Goal: Register for event/course

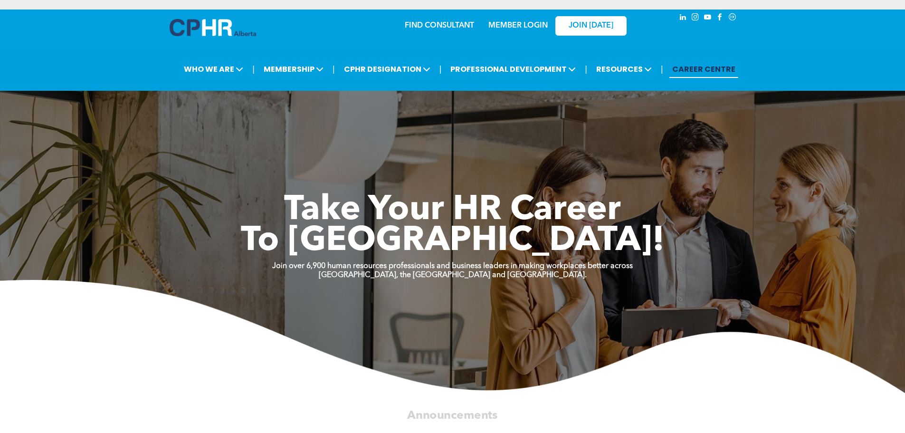
click at [687, 66] on link "CAREER CENTRE" at bounding box center [703, 69] width 69 height 18
click at [674, 68] on link "CAREER CENTRE" at bounding box center [703, 69] width 69 height 18
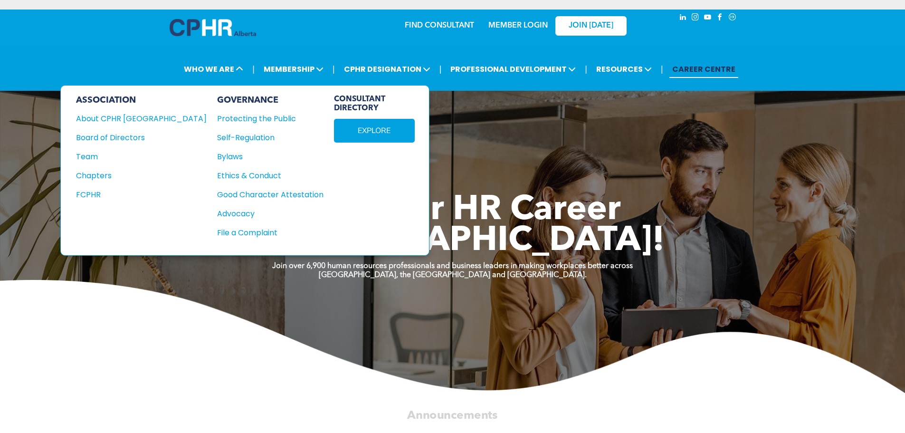
click at [119, 115] on div "About CPHR [GEOGRAPHIC_DATA]" at bounding box center [135, 119] width 118 height 12
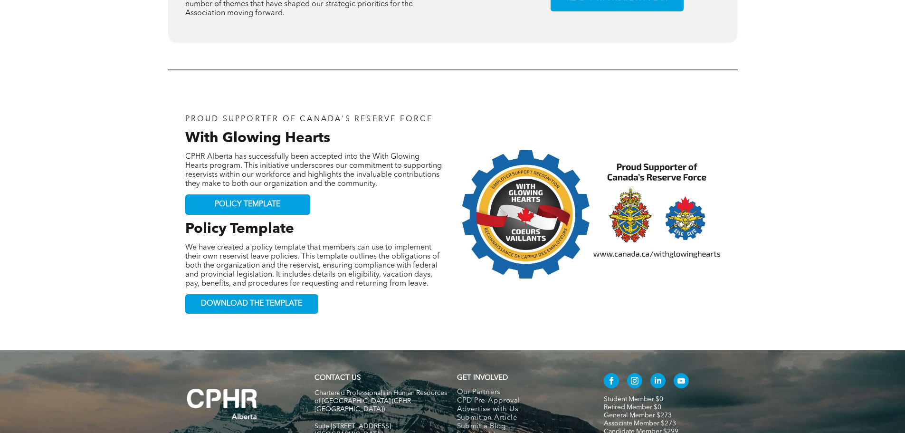
scroll to position [950, 0]
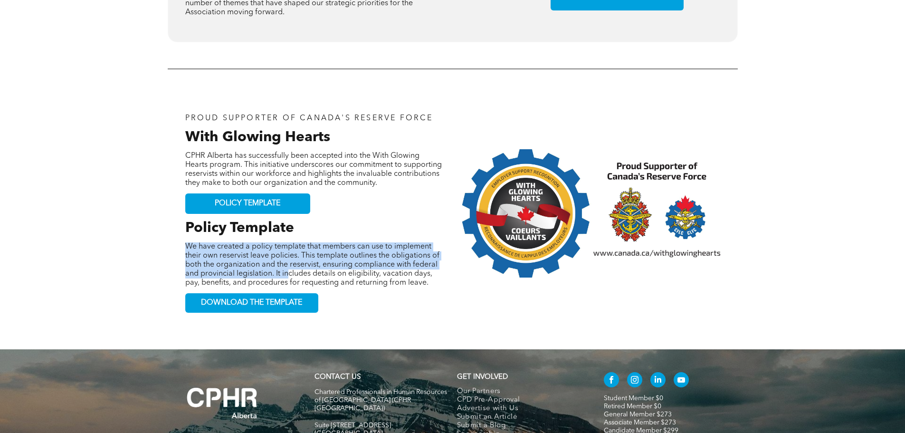
drag, startPoint x: 186, startPoint y: 190, endPoint x: 289, endPoint y: 216, distance: 106.7
click at [289, 243] on span "We have created a policy template that members can use to implement their own r…" at bounding box center [312, 265] width 254 height 44
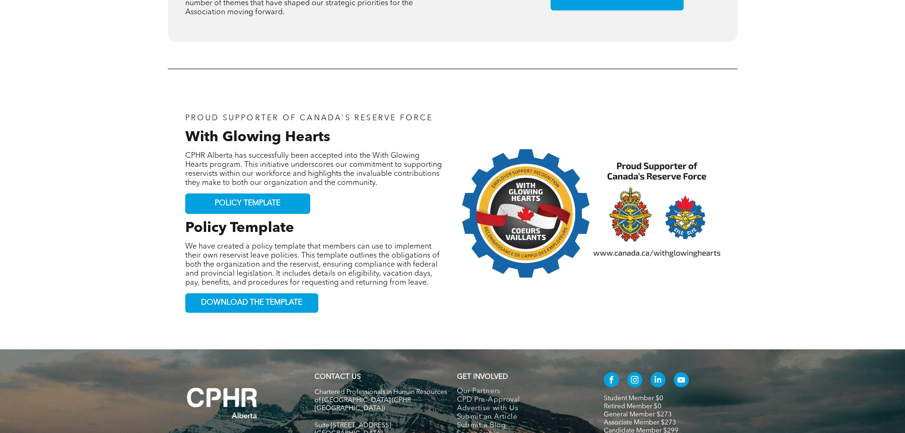
click at [332, 241] on div "We have created a policy template that members can use to implement their own r…" at bounding box center [314, 264] width 258 height 47
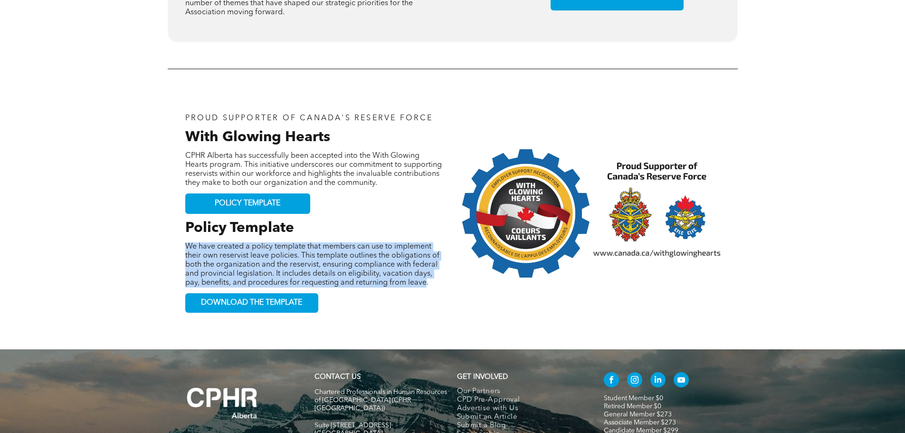
drag, startPoint x: 186, startPoint y: 191, endPoint x: 424, endPoint y: 231, distance: 241.3
click at [424, 243] on span "We have created a policy template that members can use to implement their own r…" at bounding box center [312, 265] width 254 height 44
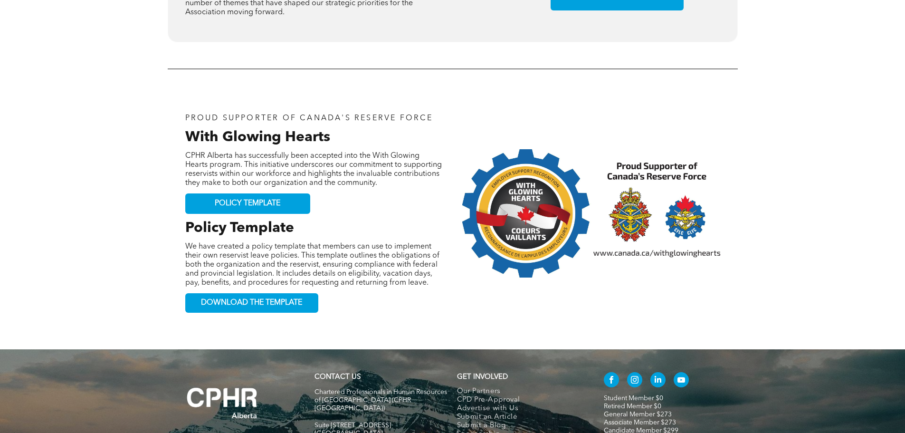
click at [433, 242] on p "We have created a policy template that members can use to implement their own r…" at bounding box center [314, 264] width 258 height 45
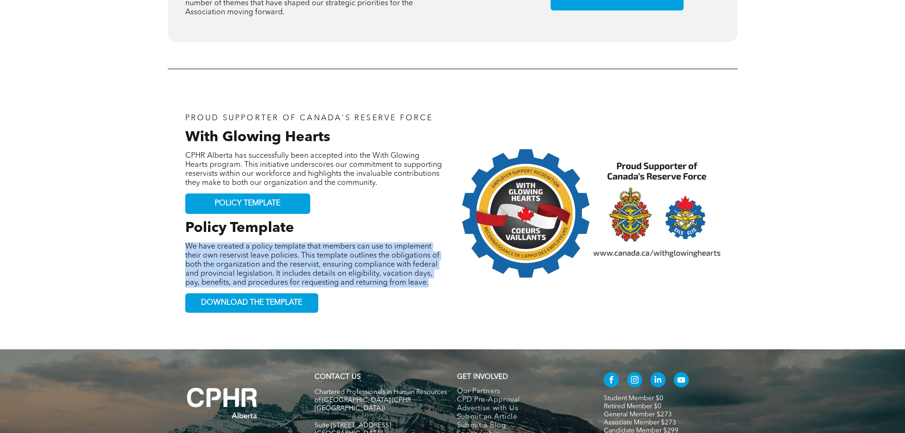
drag, startPoint x: 186, startPoint y: 191, endPoint x: 429, endPoint y: 230, distance: 246.3
click at [429, 242] on p "We have created a policy template that members can use to implement their own r…" at bounding box center [314, 264] width 258 height 45
copy span "We have created a policy template that members can use to implement their own r…"
click at [434, 242] on p "We have created a policy template that members can use to implement their own r…" at bounding box center [314, 264] width 258 height 45
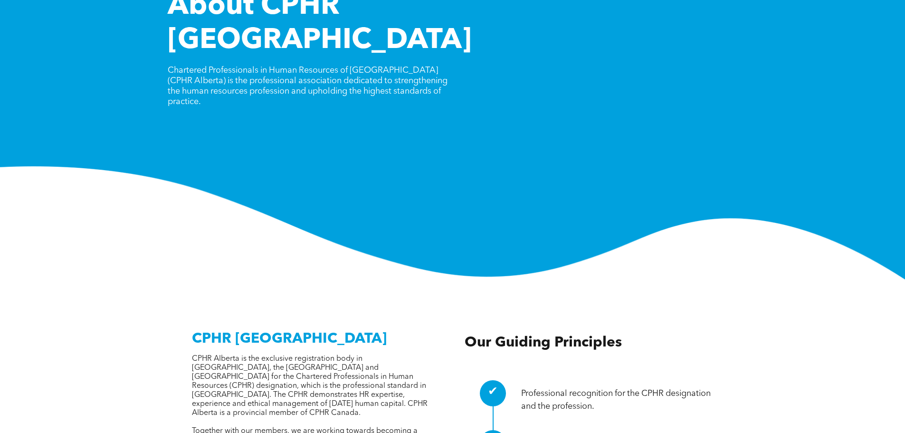
scroll to position [0, 0]
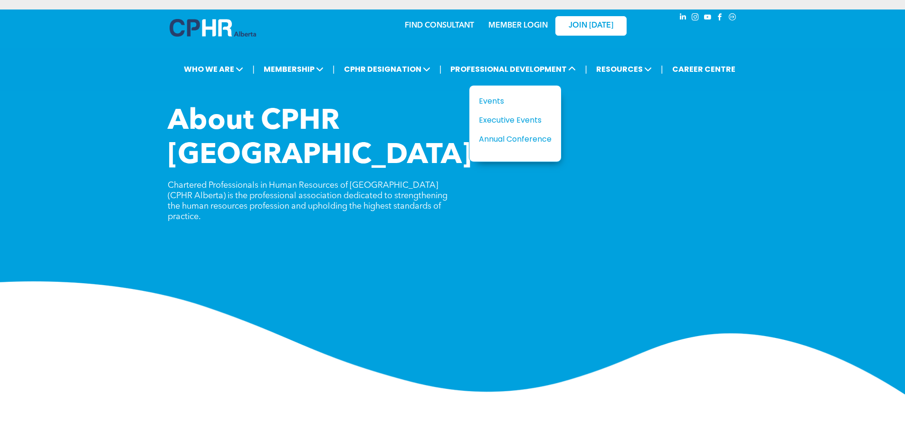
click at [494, 104] on div "Events" at bounding box center [512, 101] width 66 height 12
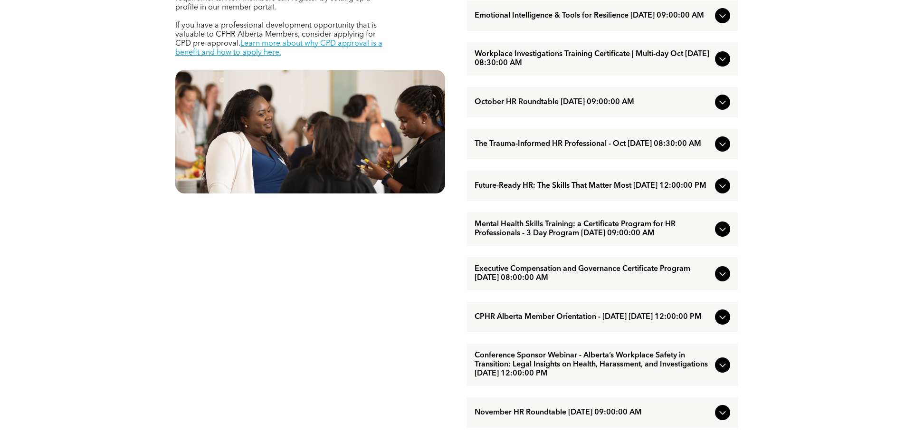
scroll to position [522, 0]
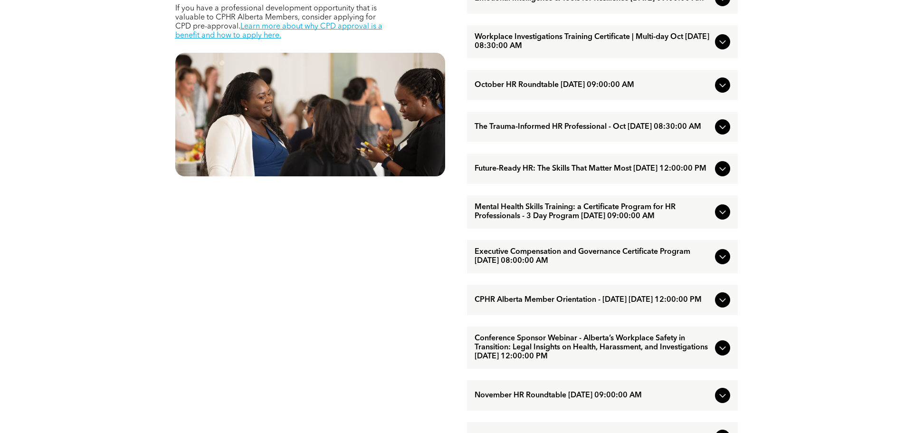
click at [695, 266] on span "Executive Compensation and Governance Certificate Program [DATE] 08:00:00 AM" at bounding box center [592, 256] width 237 height 18
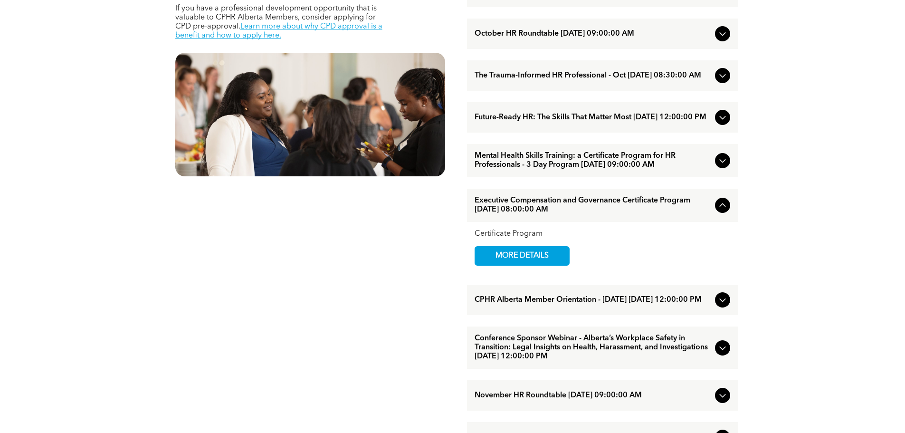
click at [545, 265] on span "MORE DETAILS" at bounding box center [521, 256] width 75 height 19
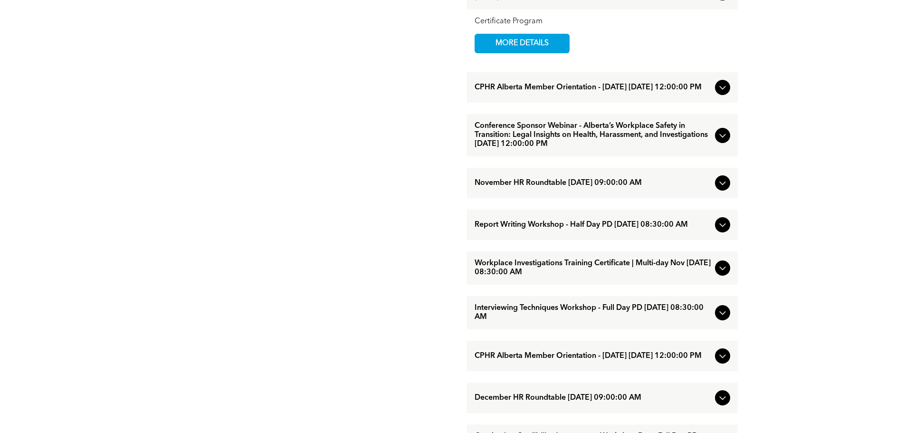
scroll to position [712, 0]
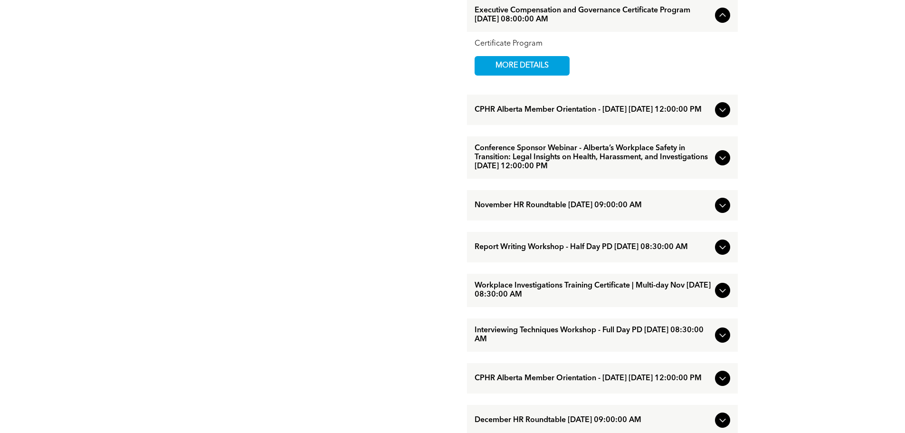
click at [721, 253] on icon at bounding box center [722, 246] width 11 height 11
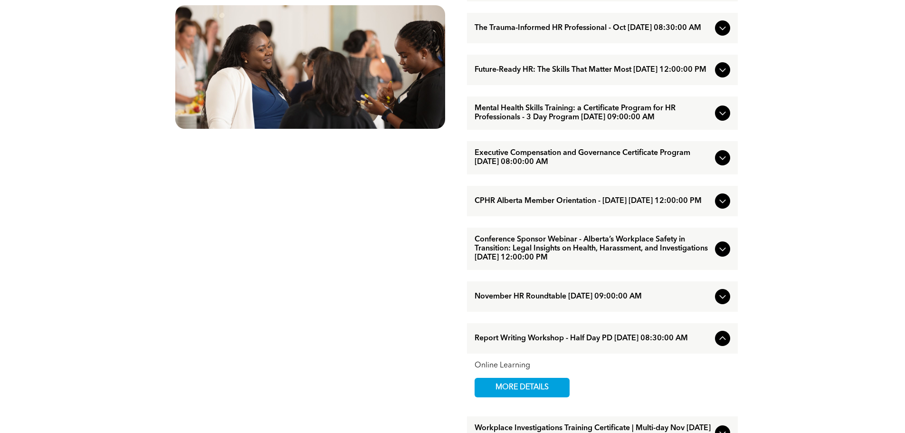
scroll to position [522, 0]
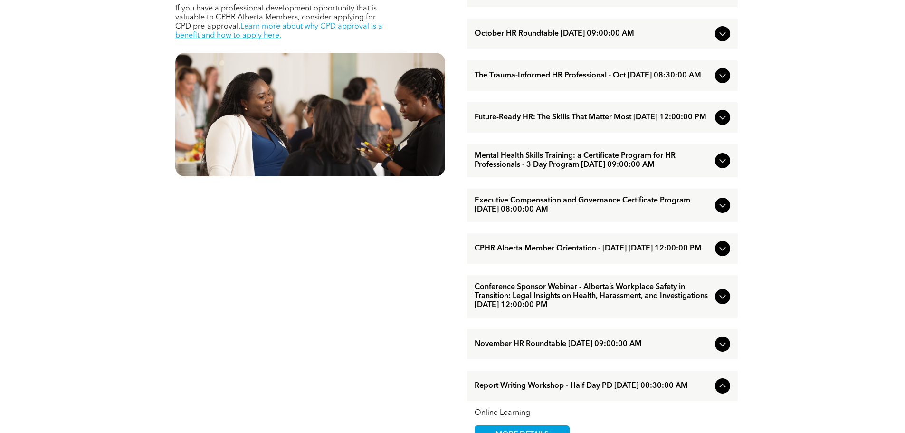
click at [718, 166] on icon at bounding box center [722, 160] width 11 height 11
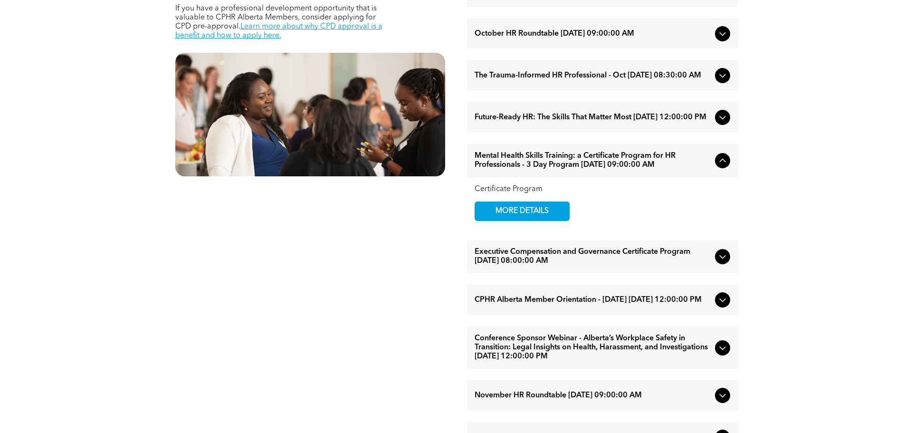
click at [541, 220] on span "MORE DETAILS" at bounding box center [521, 211] width 75 height 19
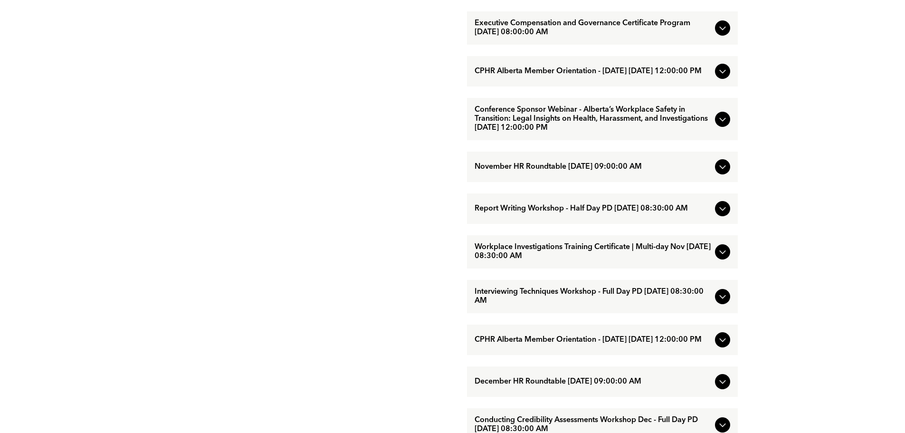
scroll to position [807, 0]
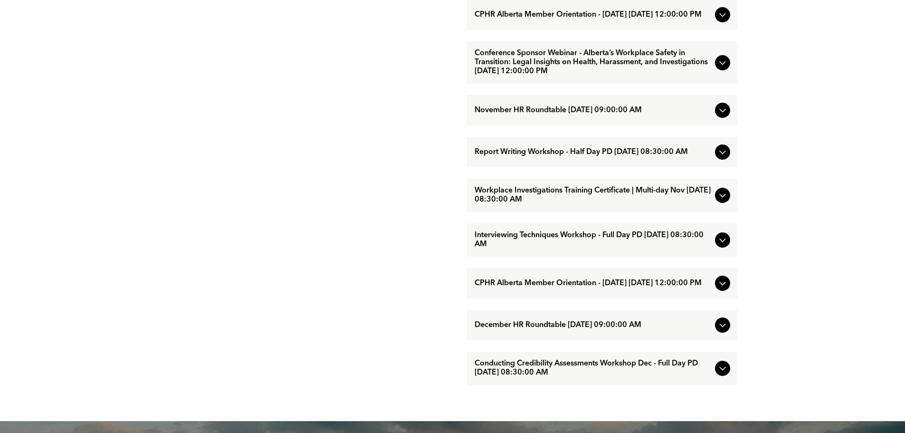
drag, startPoint x: 75, startPoint y: 50, endPoint x: 111, endPoint y: 38, distance: 37.7
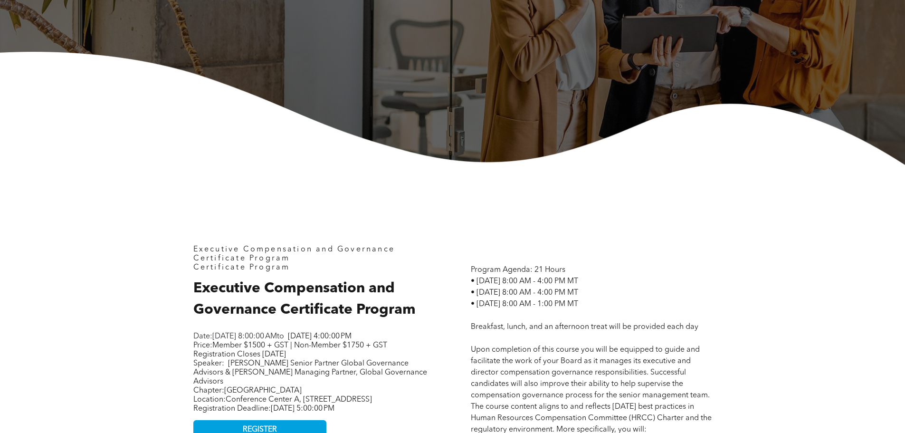
scroll to position [427, 0]
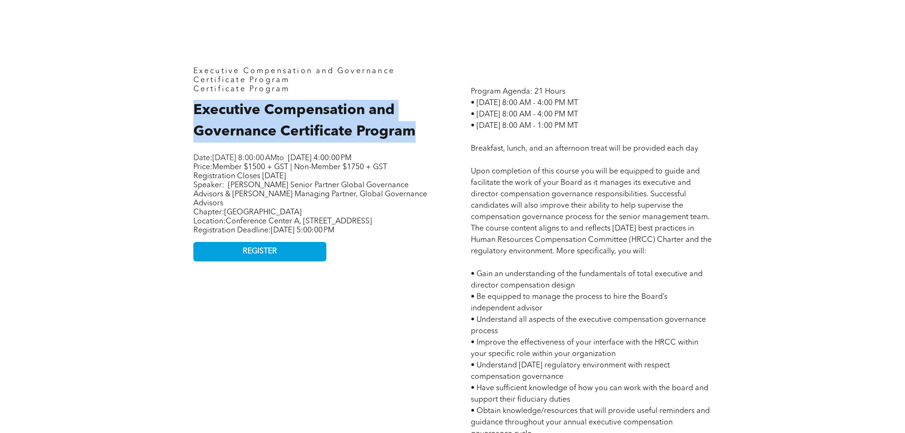
drag, startPoint x: 194, startPoint y: 108, endPoint x: 419, endPoint y: 131, distance: 226.7
click at [419, 131] on h2 "Executive Compensation and Governance Certificate Program" at bounding box center [313, 121] width 241 height 43
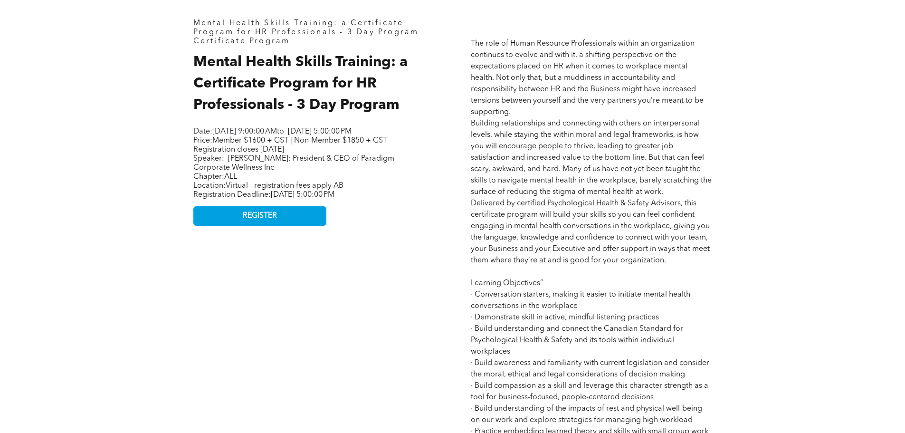
scroll to position [475, 0]
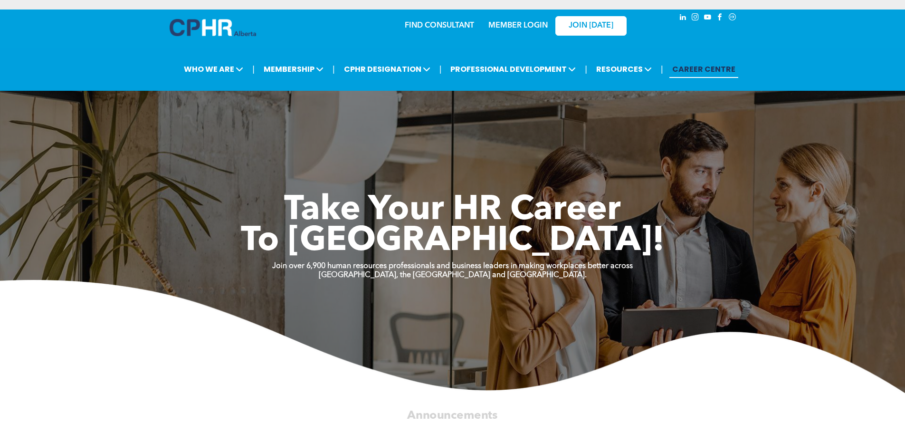
click at [684, 67] on link "CAREER CENTRE" at bounding box center [703, 69] width 69 height 18
